Goal: Find specific page/section: Find specific page/section

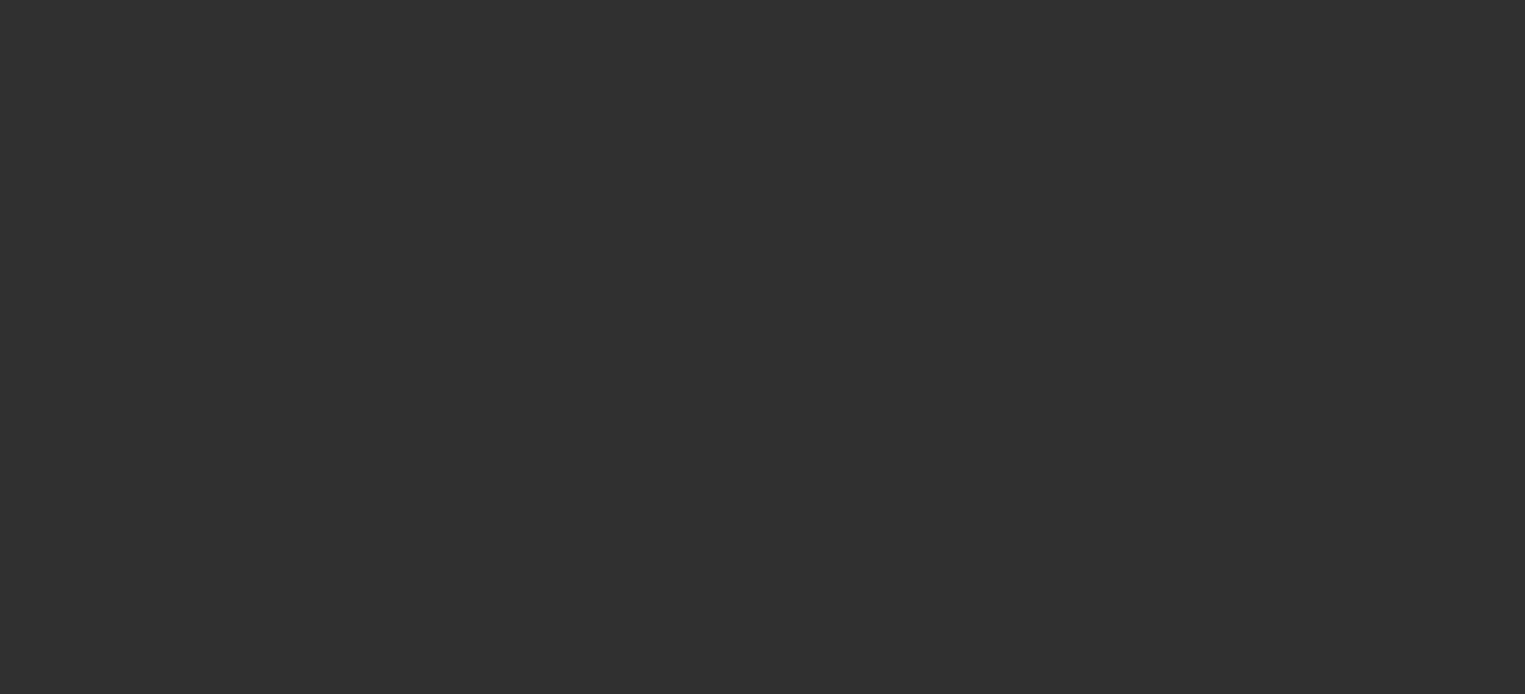
select select "10"
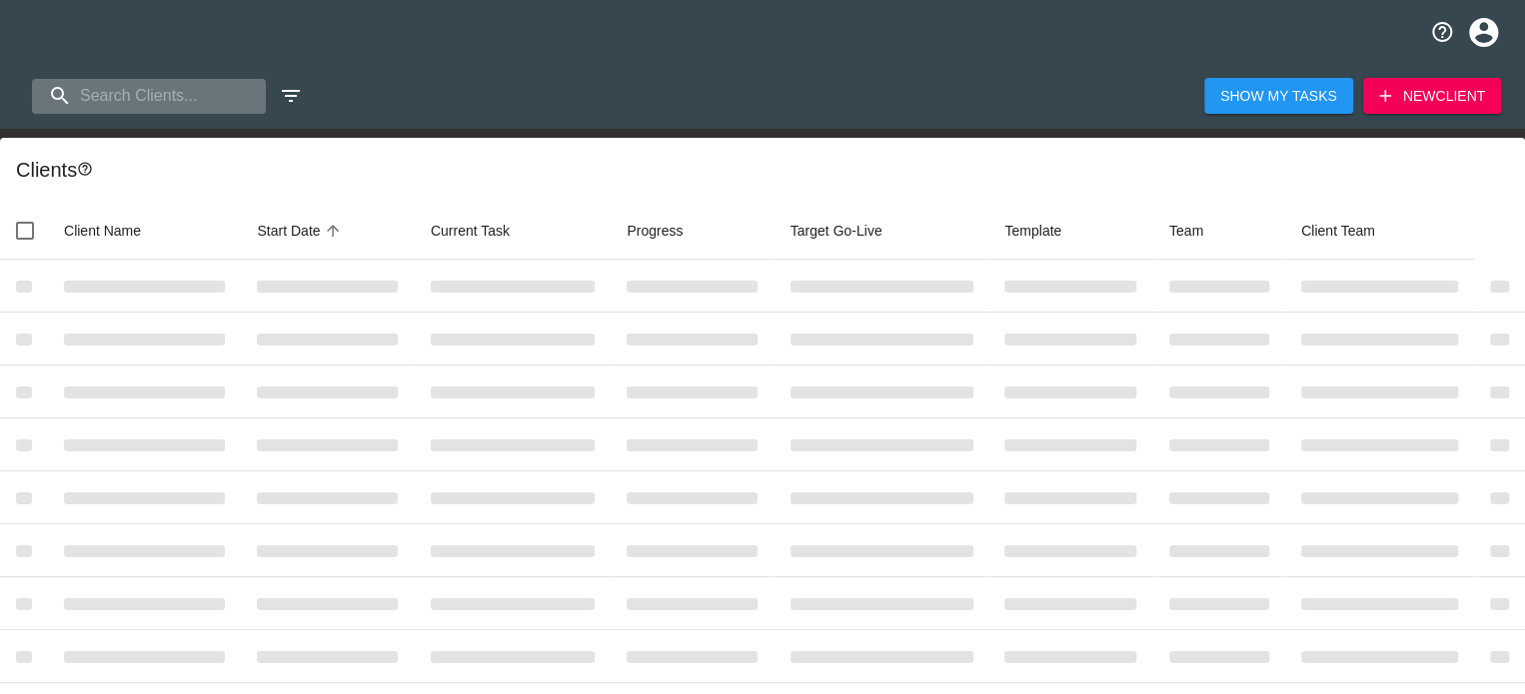
click at [139, 88] on input "search" at bounding box center [149, 96] width 234 height 35
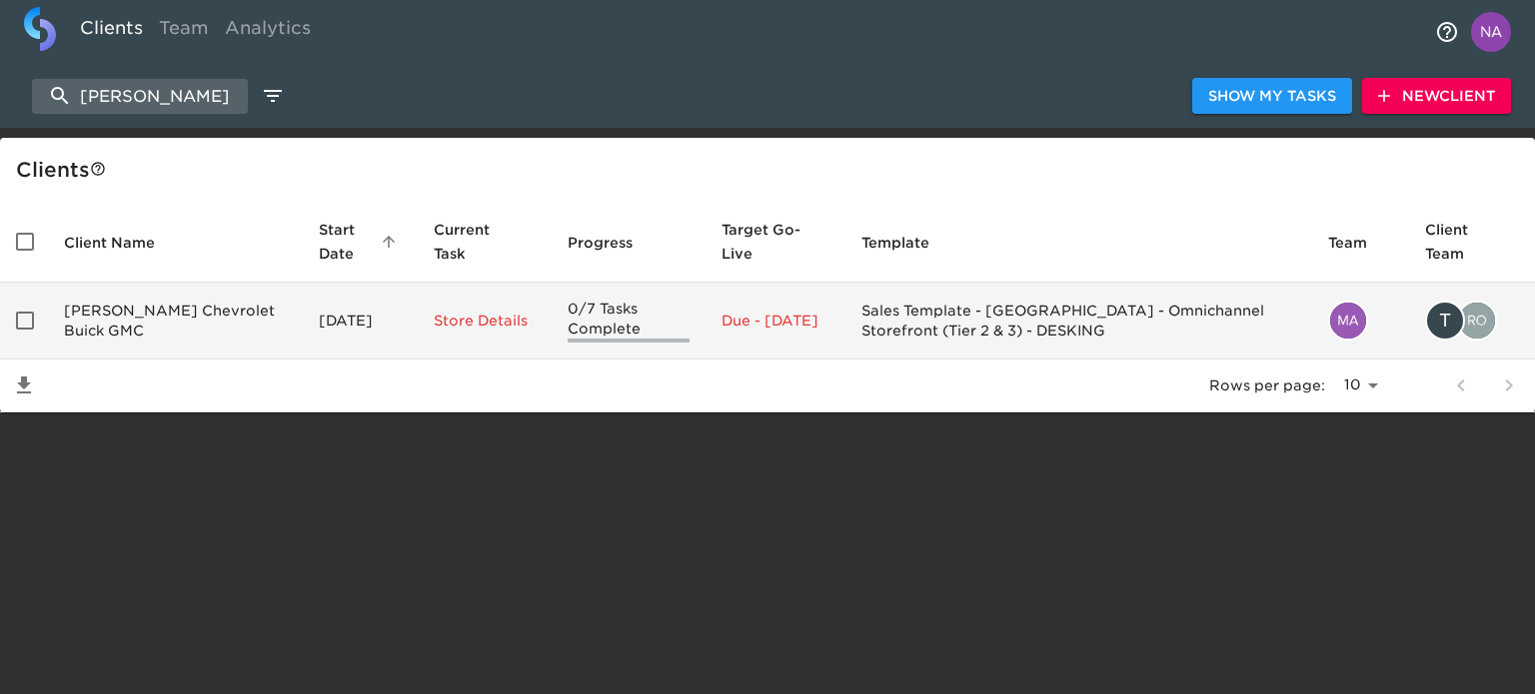
type input "[PERSON_NAME]"
click at [188, 339] on td "[PERSON_NAME] Chevrolet Buick GMC" at bounding box center [175, 321] width 255 height 77
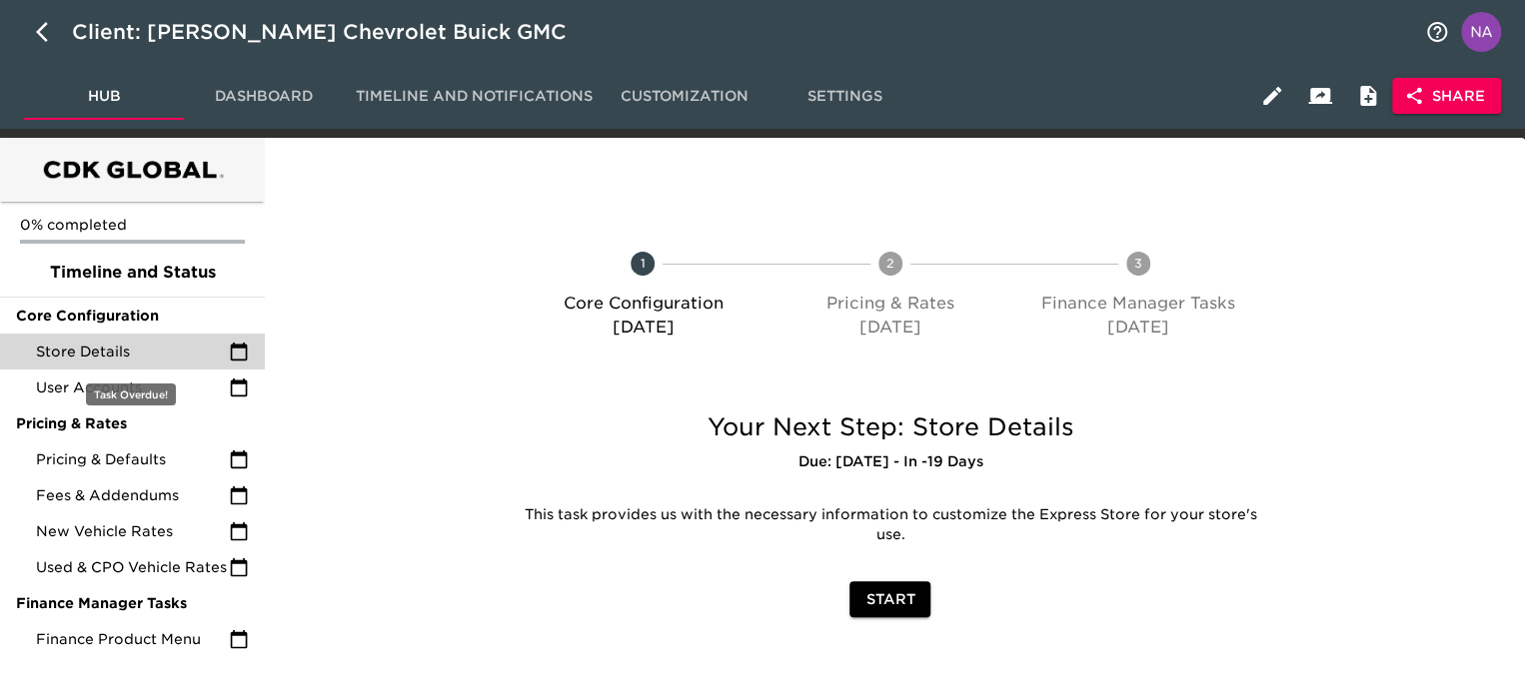
click at [175, 347] on span "Store Details" at bounding box center [132, 352] width 193 height 20
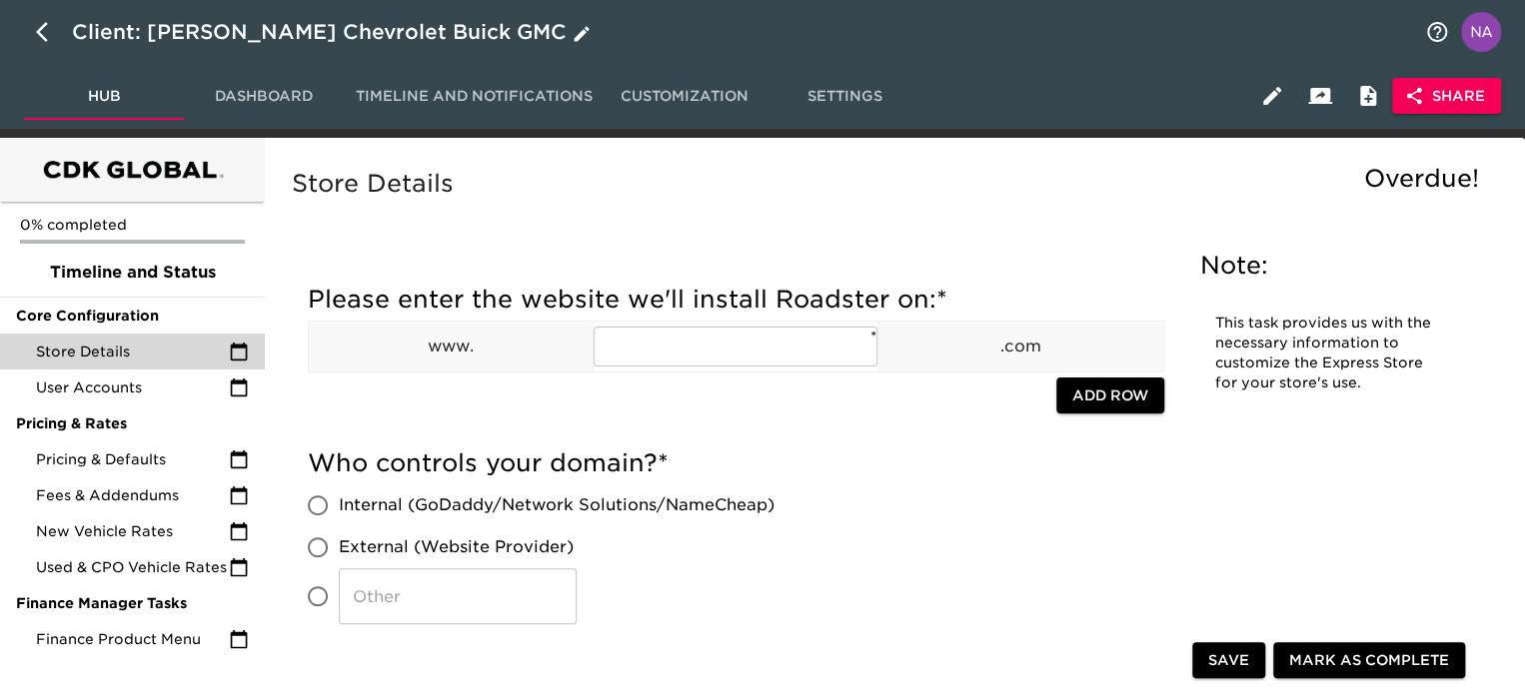
click at [40, 28] on icon "button" at bounding box center [42, 32] width 12 height 20
select select "10"
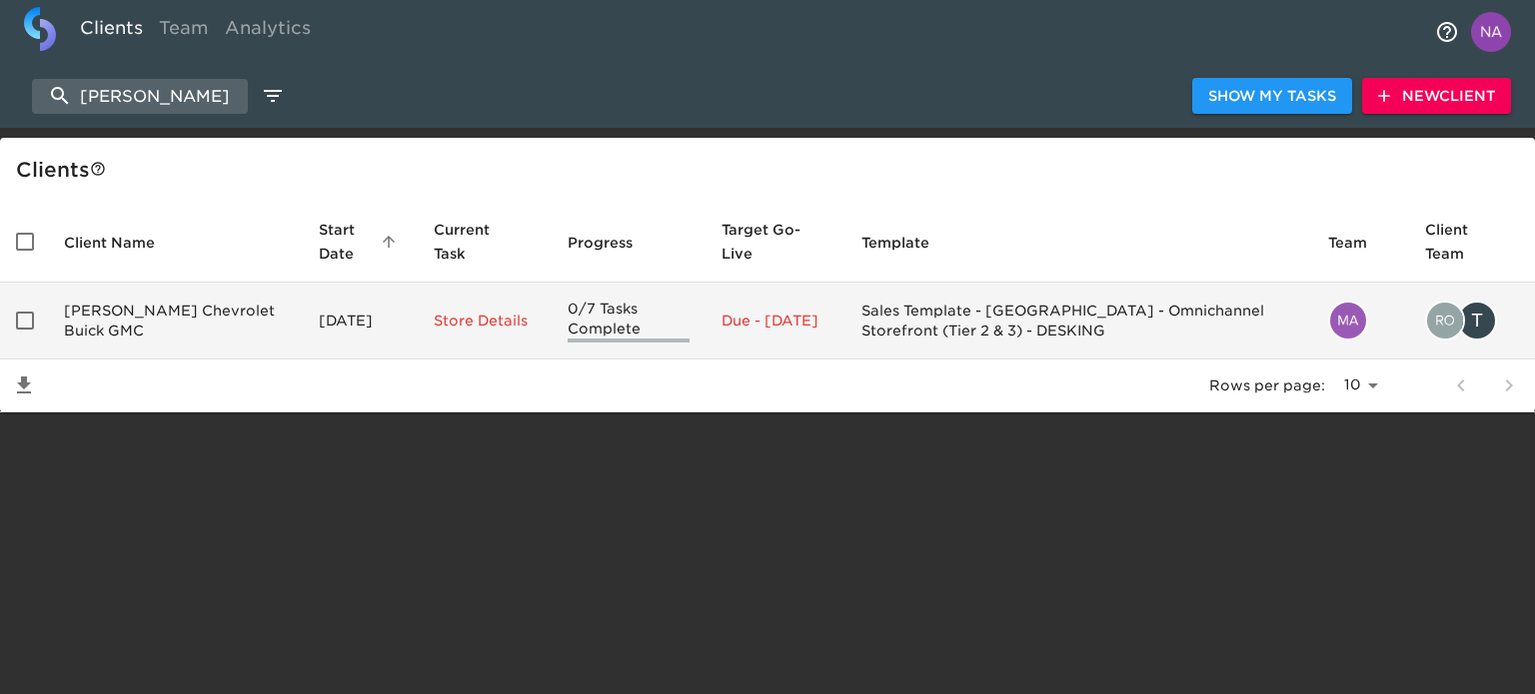
click at [178, 339] on td "[PERSON_NAME] Chevrolet Buick GMC" at bounding box center [175, 321] width 255 height 77
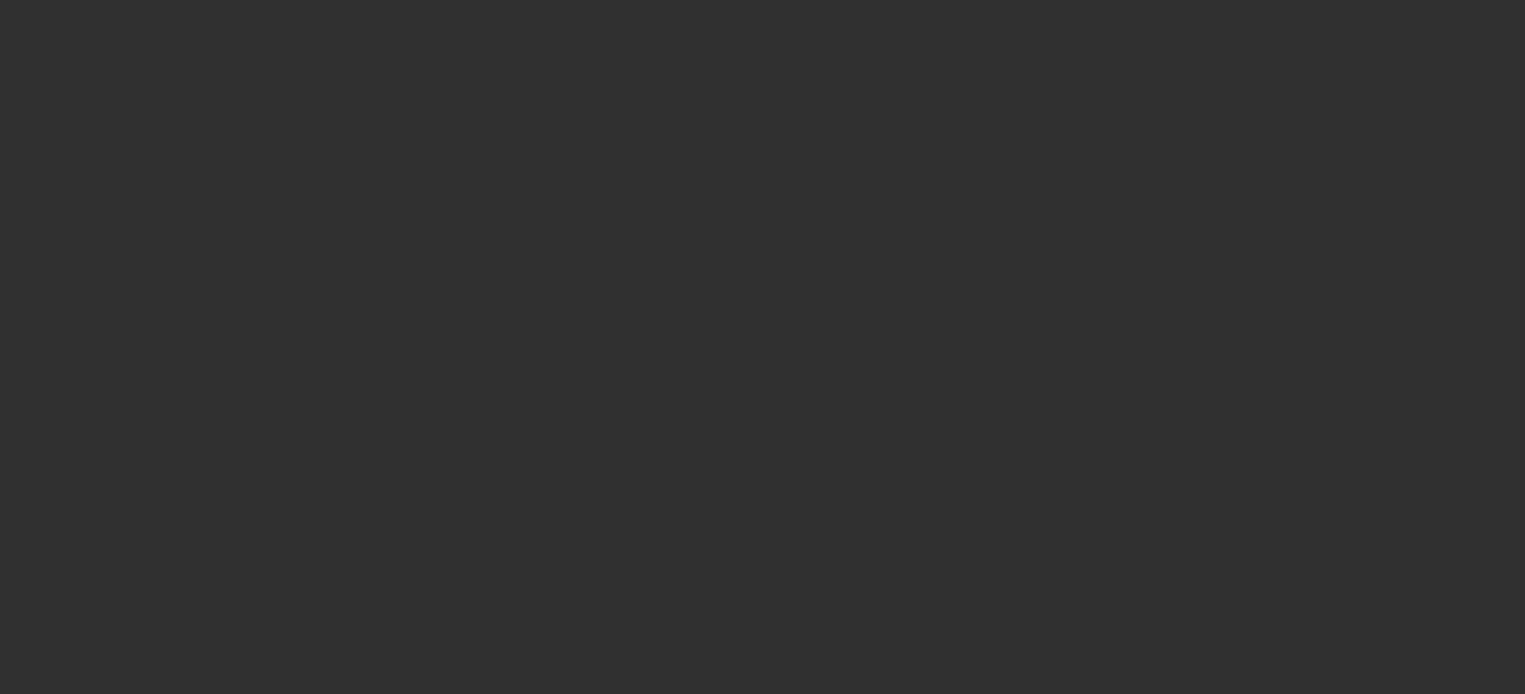
select select "10"
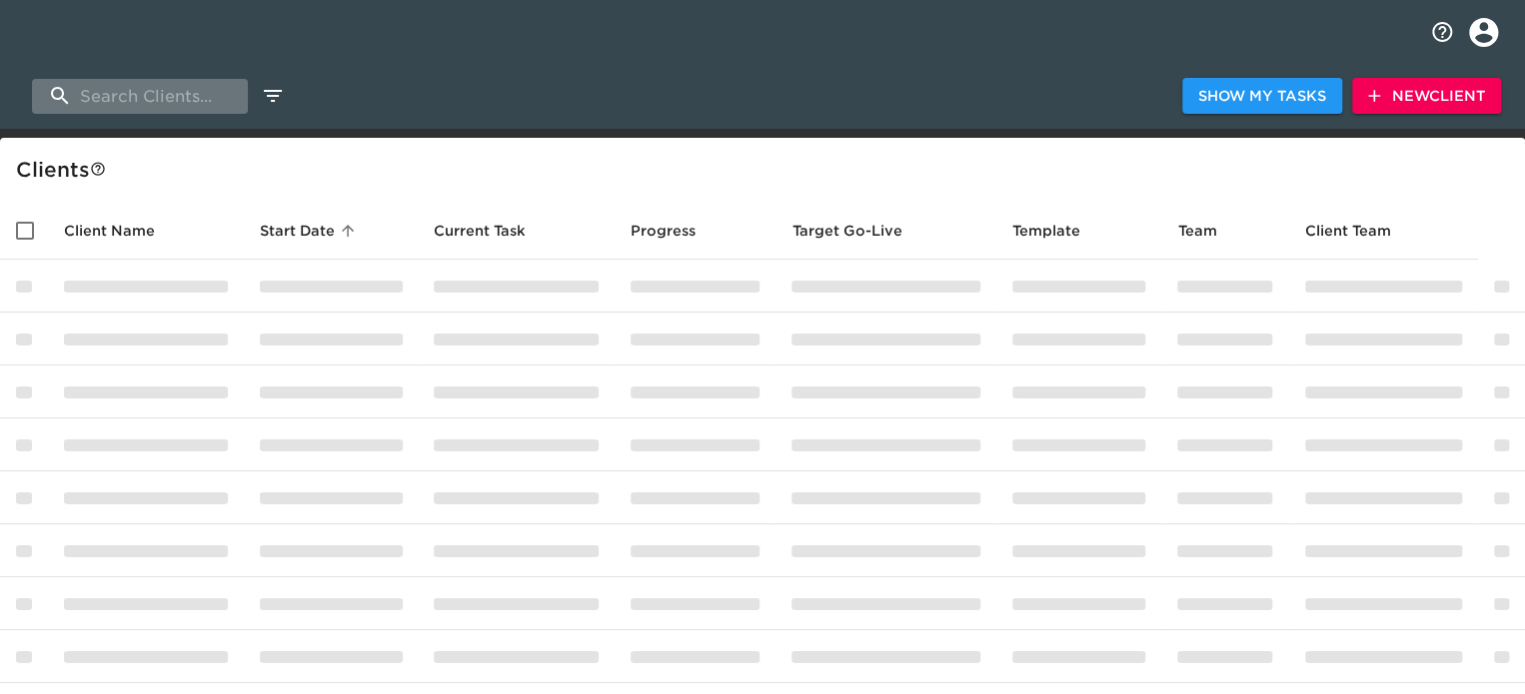
click at [141, 101] on input "search" at bounding box center [140, 96] width 216 height 35
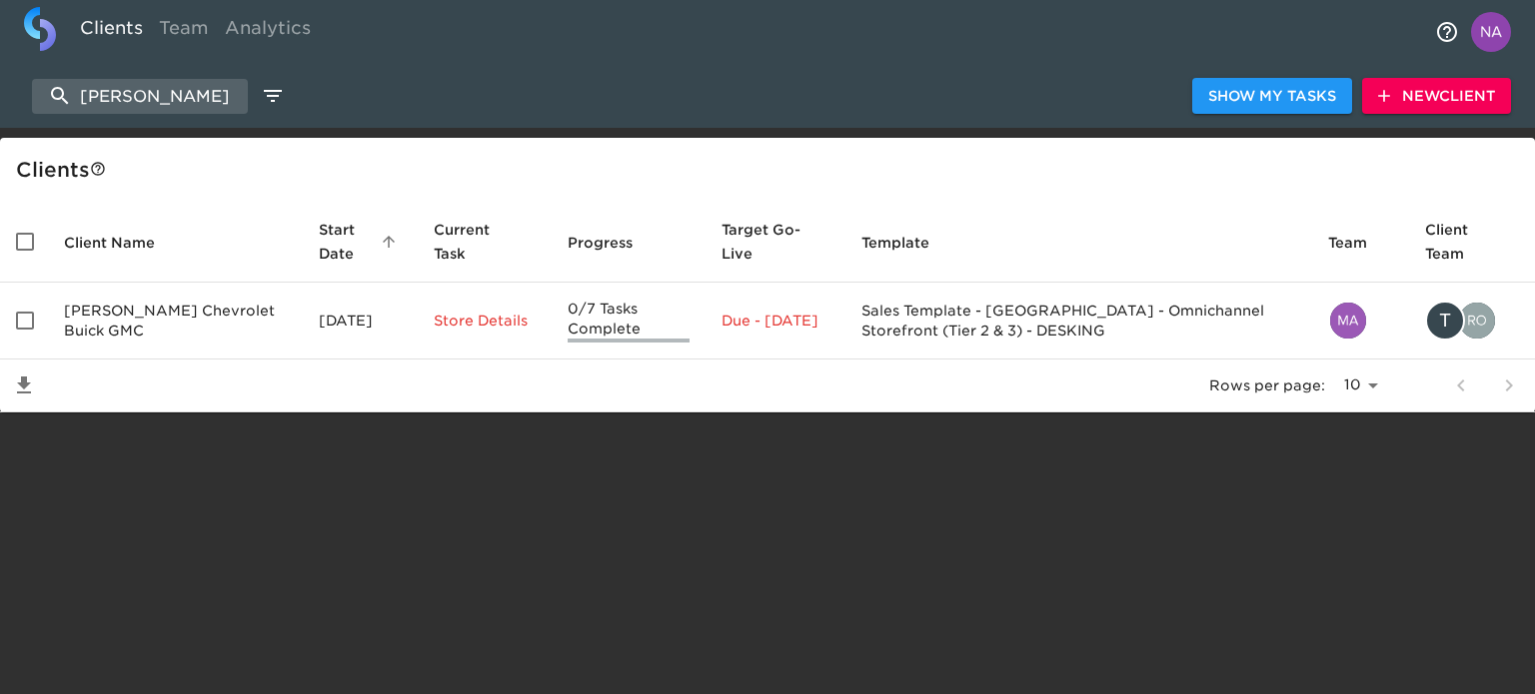
type input "[PERSON_NAME]"
click at [111, 338] on td "[PERSON_NAME] Chevrolet Buick GMC" at bounding box center [175, 321] width 255 height 77
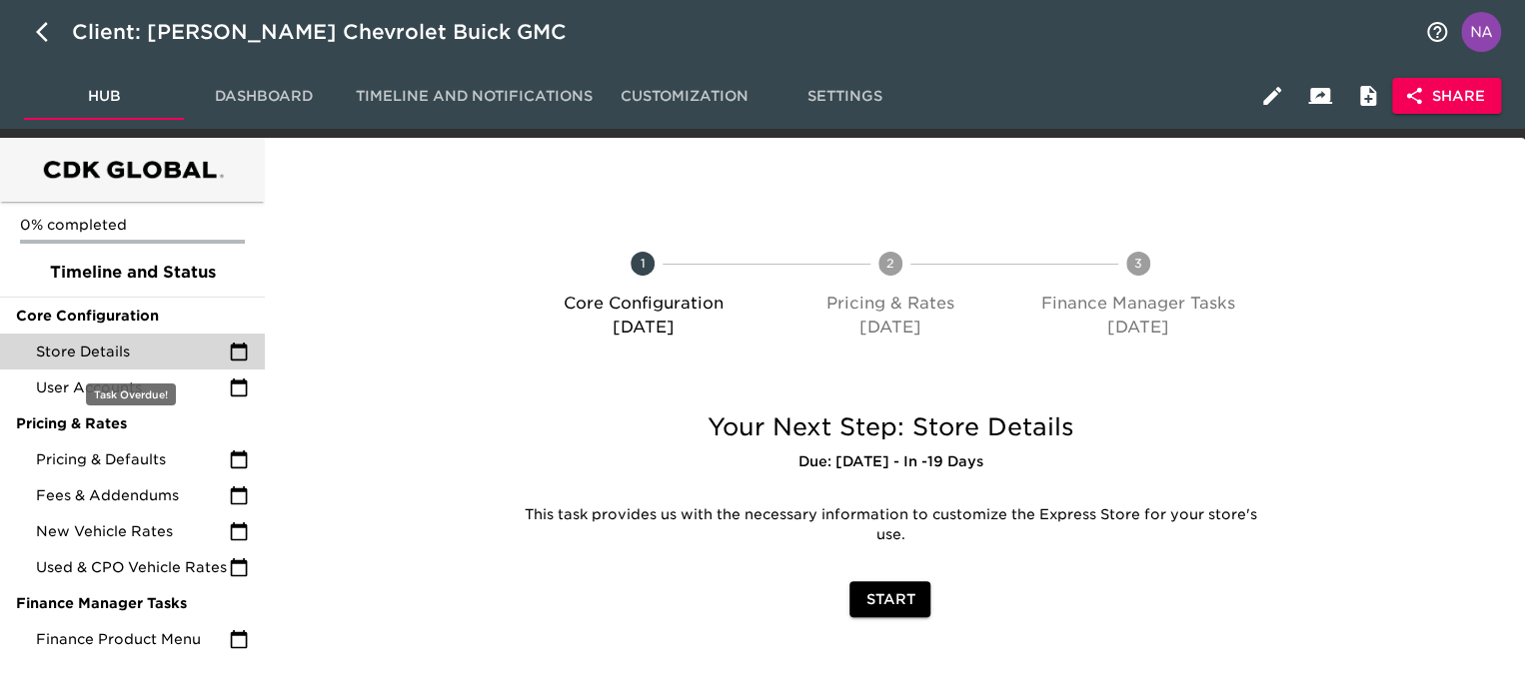
click at [116, 353] on span "Store Details" at bounding box center [132, 352] width 193 height 20
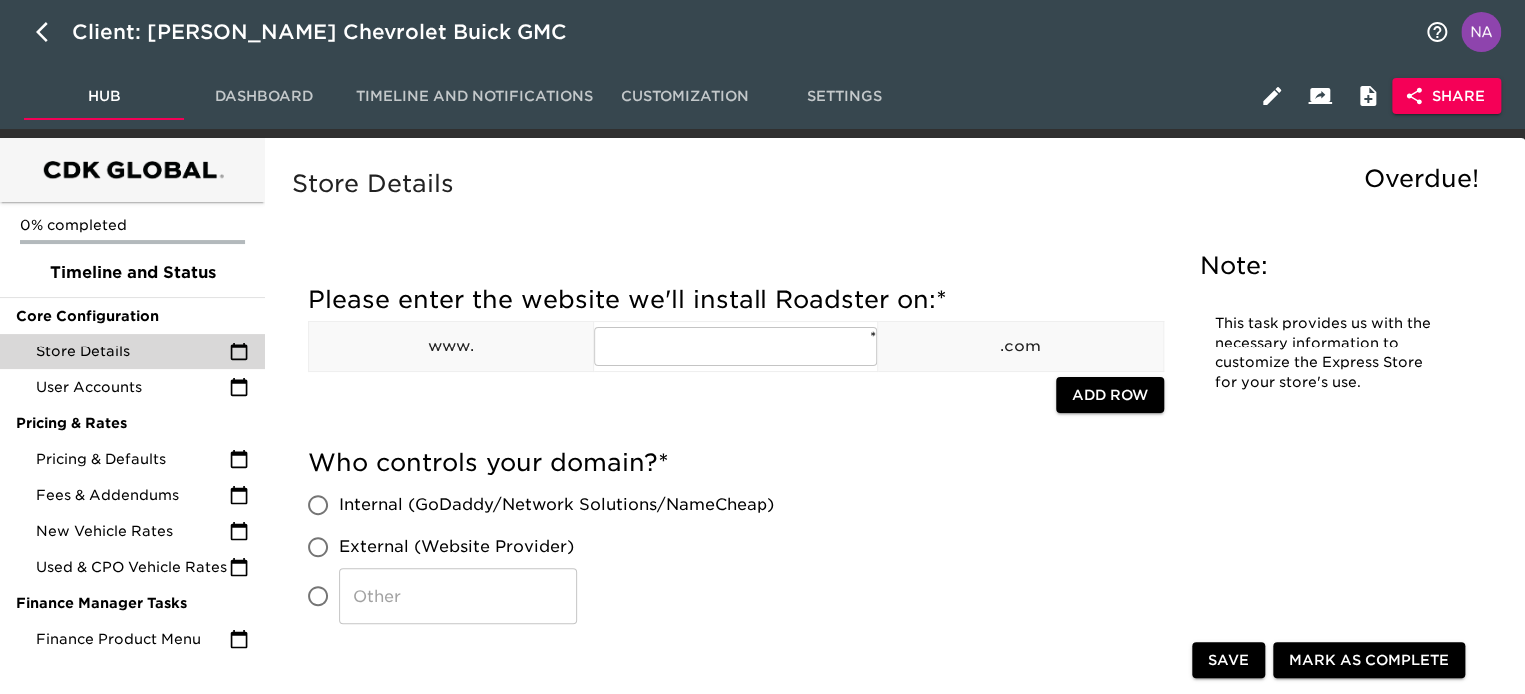
click at [144, 337] on div "Store Details" at bounding box center [132, 352] width 265 height 36
click at [120, 347] on span "Store Details" at bounding box center [132, 352] width 193 height 20
drag, startPoint x: 19, startPoint y: 222, endPoint x: 56, endPoint y: 228, distance: 37.5
click at [56, 228] on ul "0% completed Timeline and Status Core Configuration Store Details User Accounts…" at bounding box center [132, 434] width 265 height 464
click at [107, 354] on span "Store Details" at bounding box center [132, 352] width 193 height 20
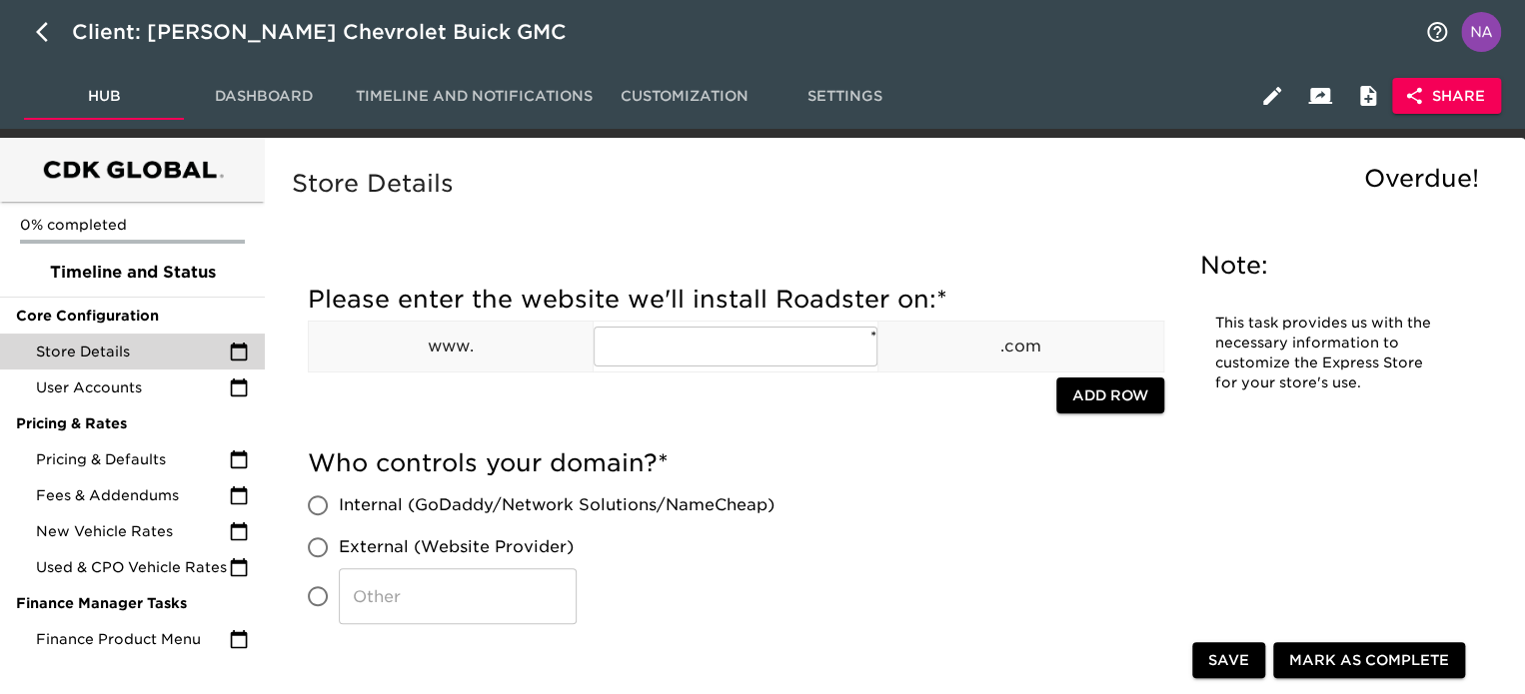
click at [77, 351] on span "Store Details" at bounding box center [132, 352] width 193 height 20
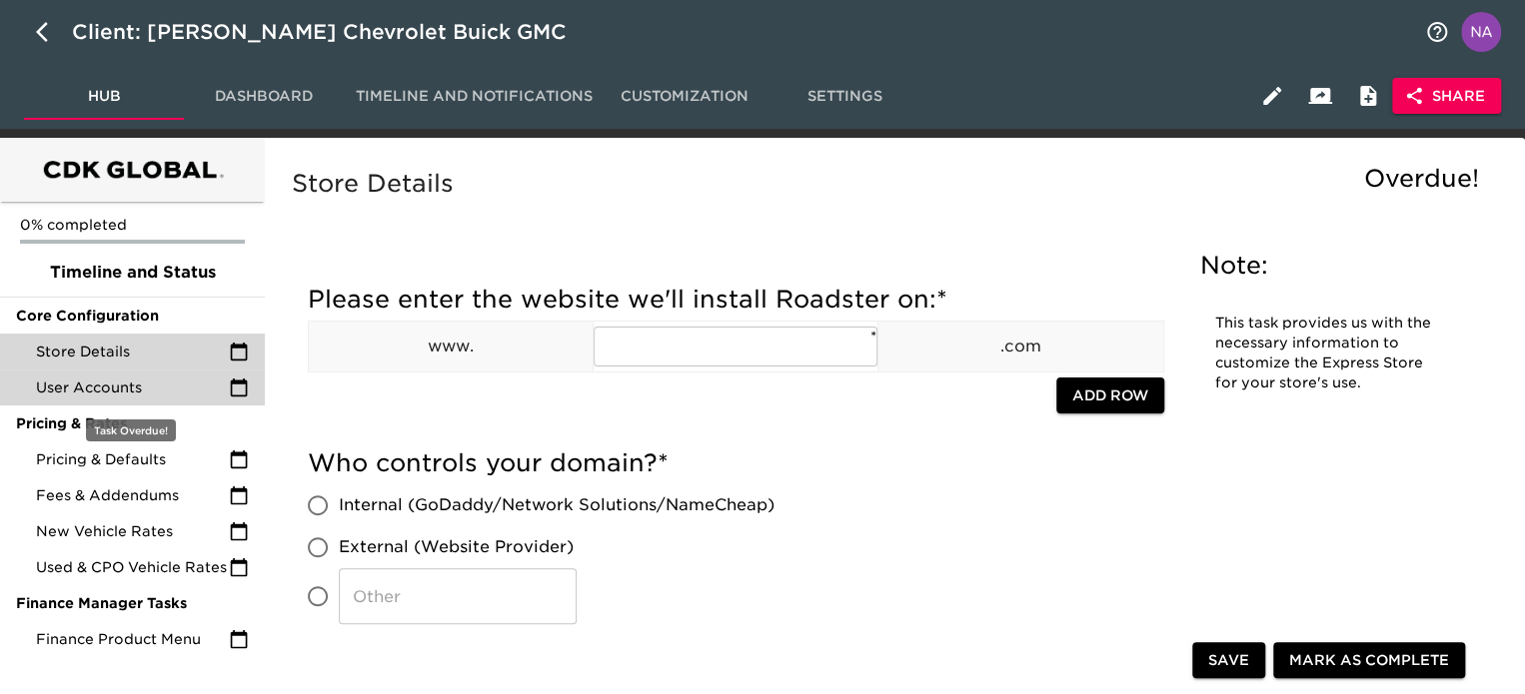
click at [112, 393] on span "User Accounts" at bounding box center [132, 388] width 193 height 20
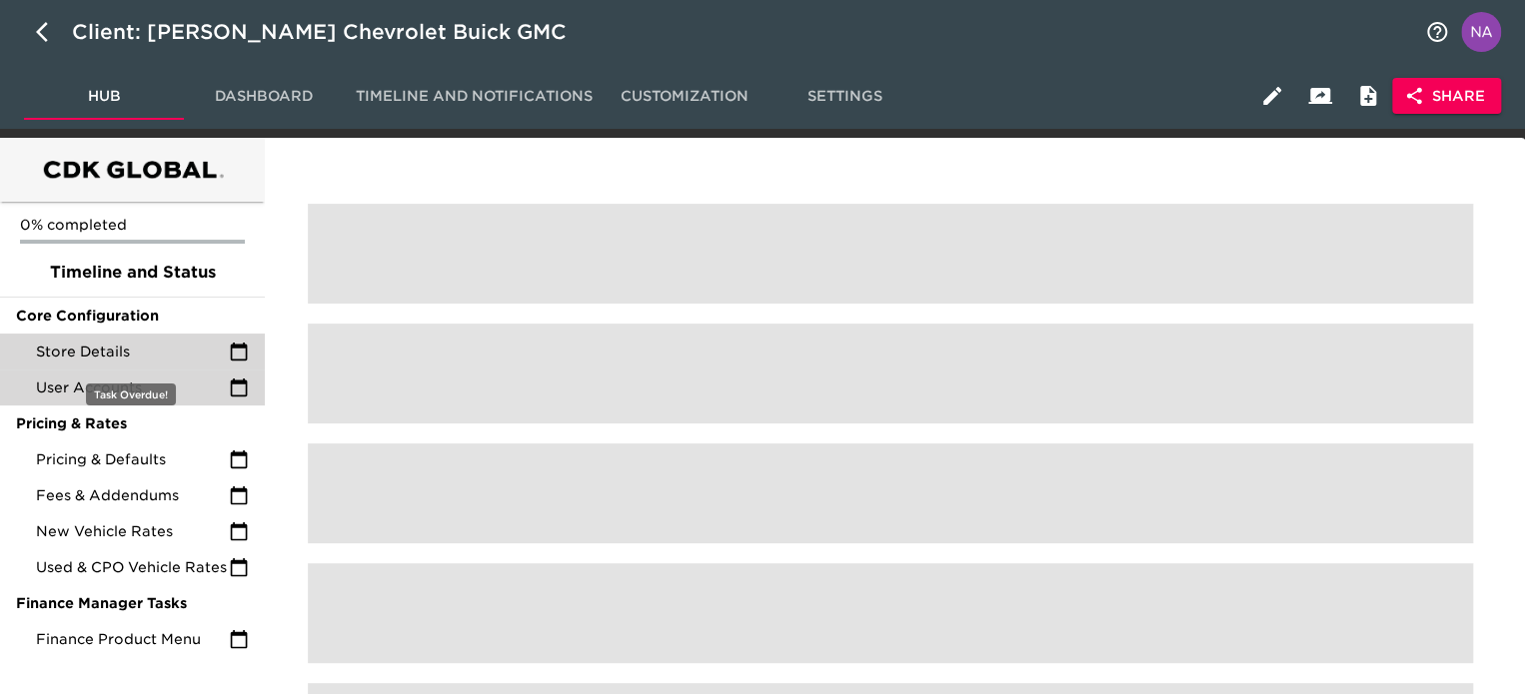
click at [145, 349] on span "Store Details" at bounding box center [132, 352] width 193 height 20
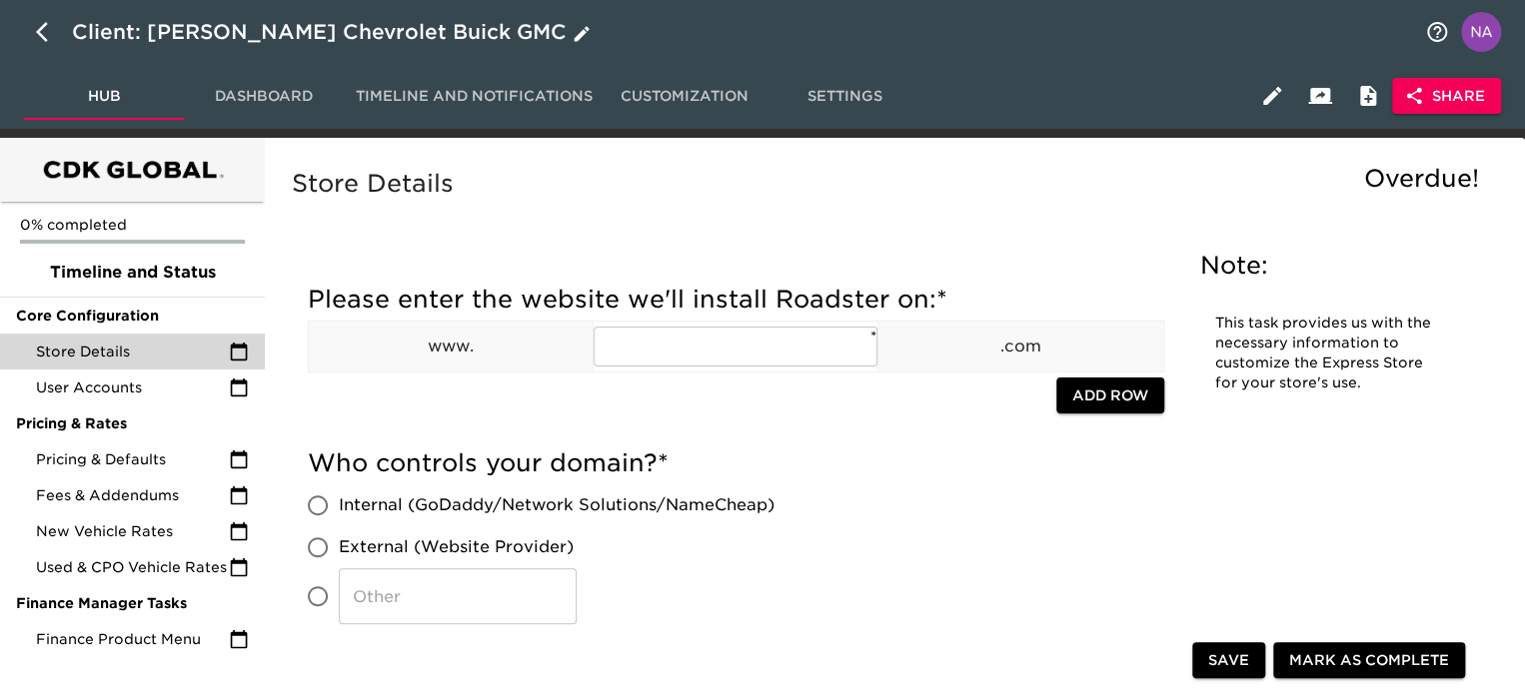
click at [42, 36] on icon "button" at bounding box center [42, 32] width 12 height 20
select select "10"
